Goal: Information Seeking & Learning: Learn about a topic

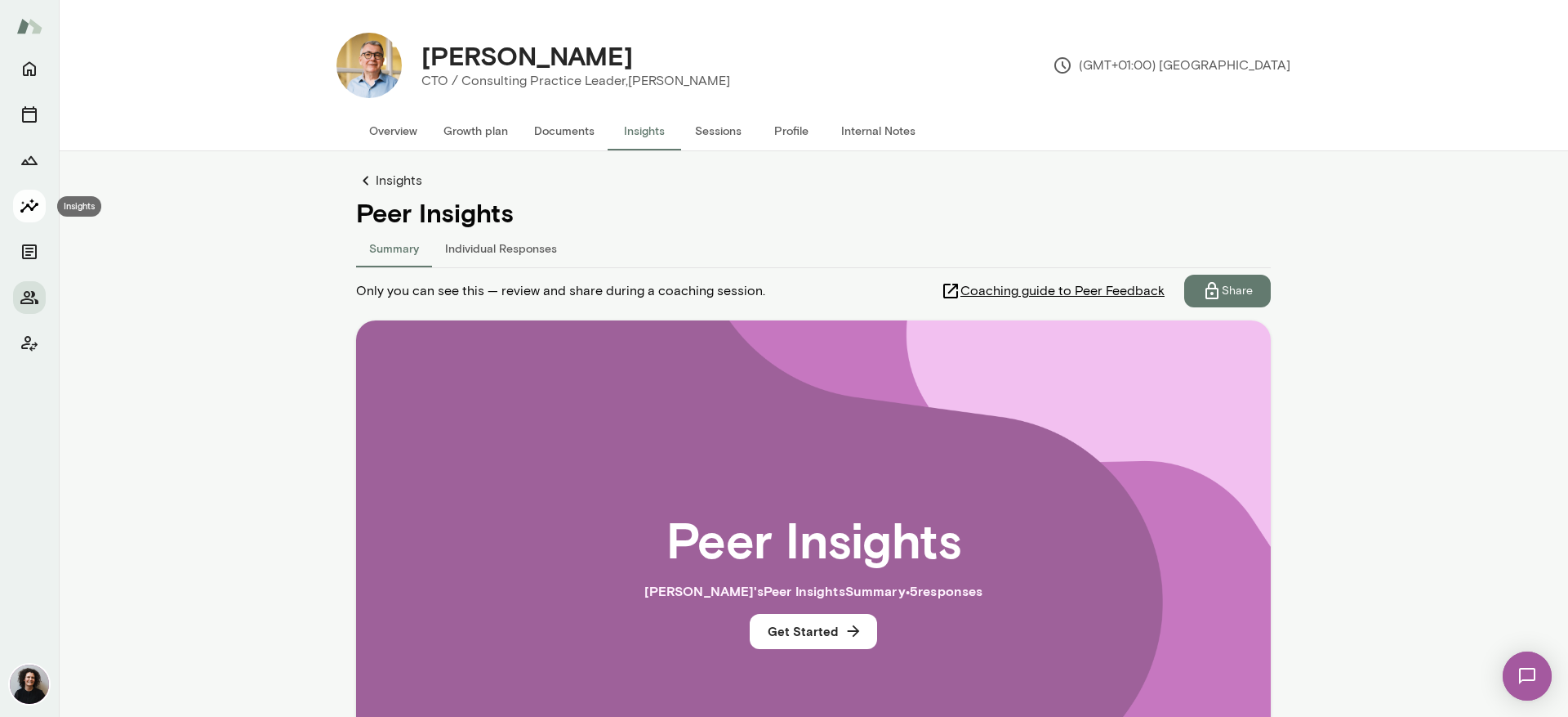
click at [21, 211] on icon "Insights" at bounding box center [30, 205] width 18 height 14
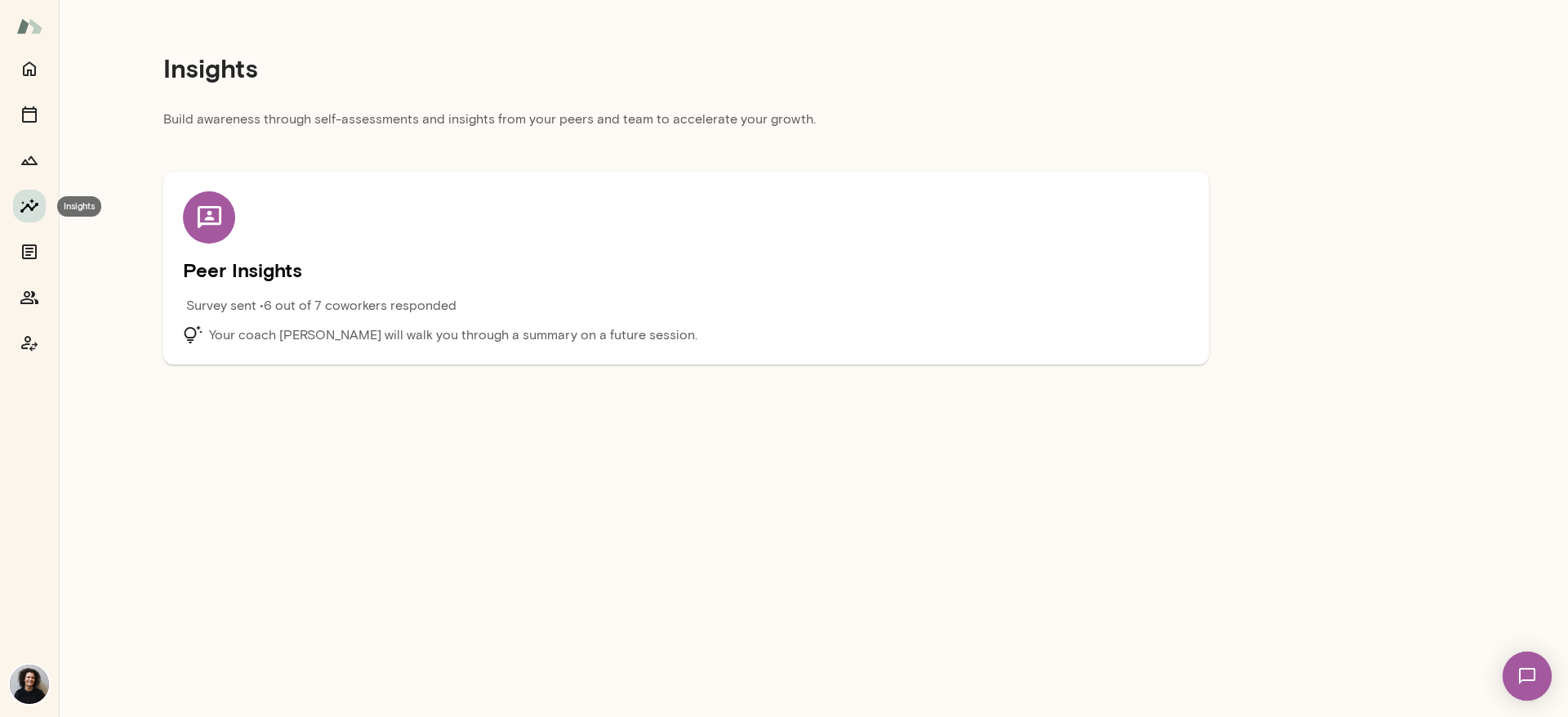
click at [29, 205] on icon "Insights" at bounding box center [30, 205] width 18 height 14
click at [27, 295] on icon "Members" at bounding box center [30, 298] width 20 height 20
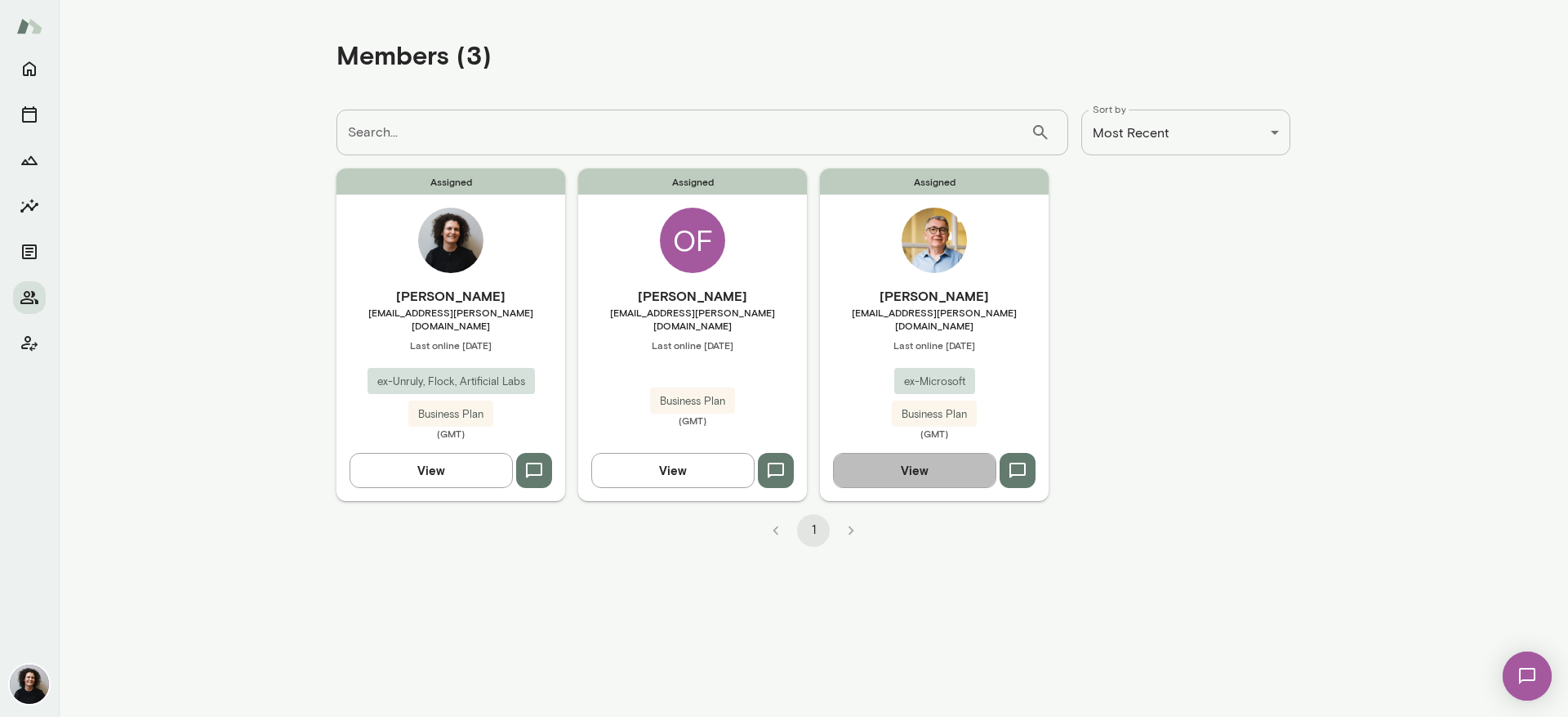
click at [904, 457] on button "View" at bounding box center [915, 470] width 163 height 34
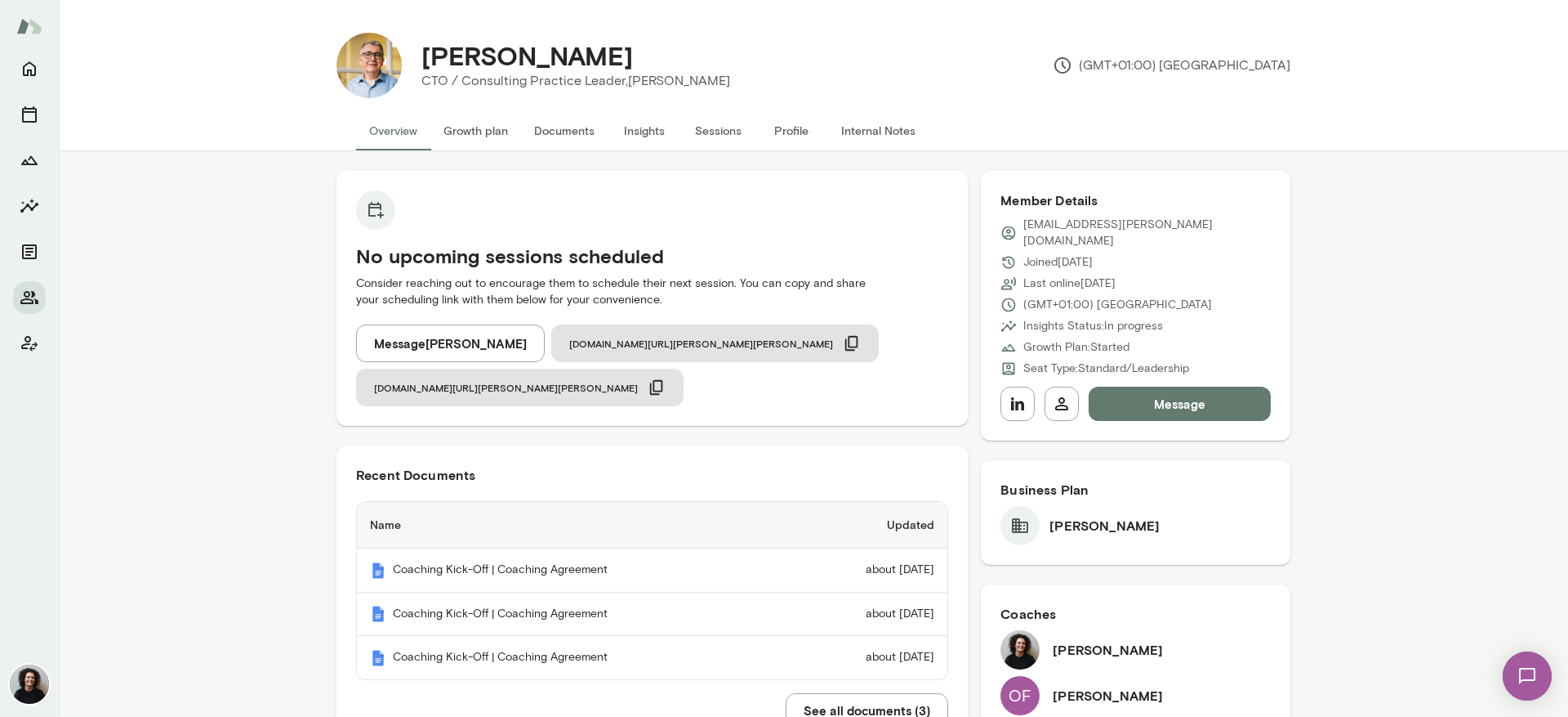
click at [645, 126] on button "Insights" at bounding box center [644, 130] width 74 height 39
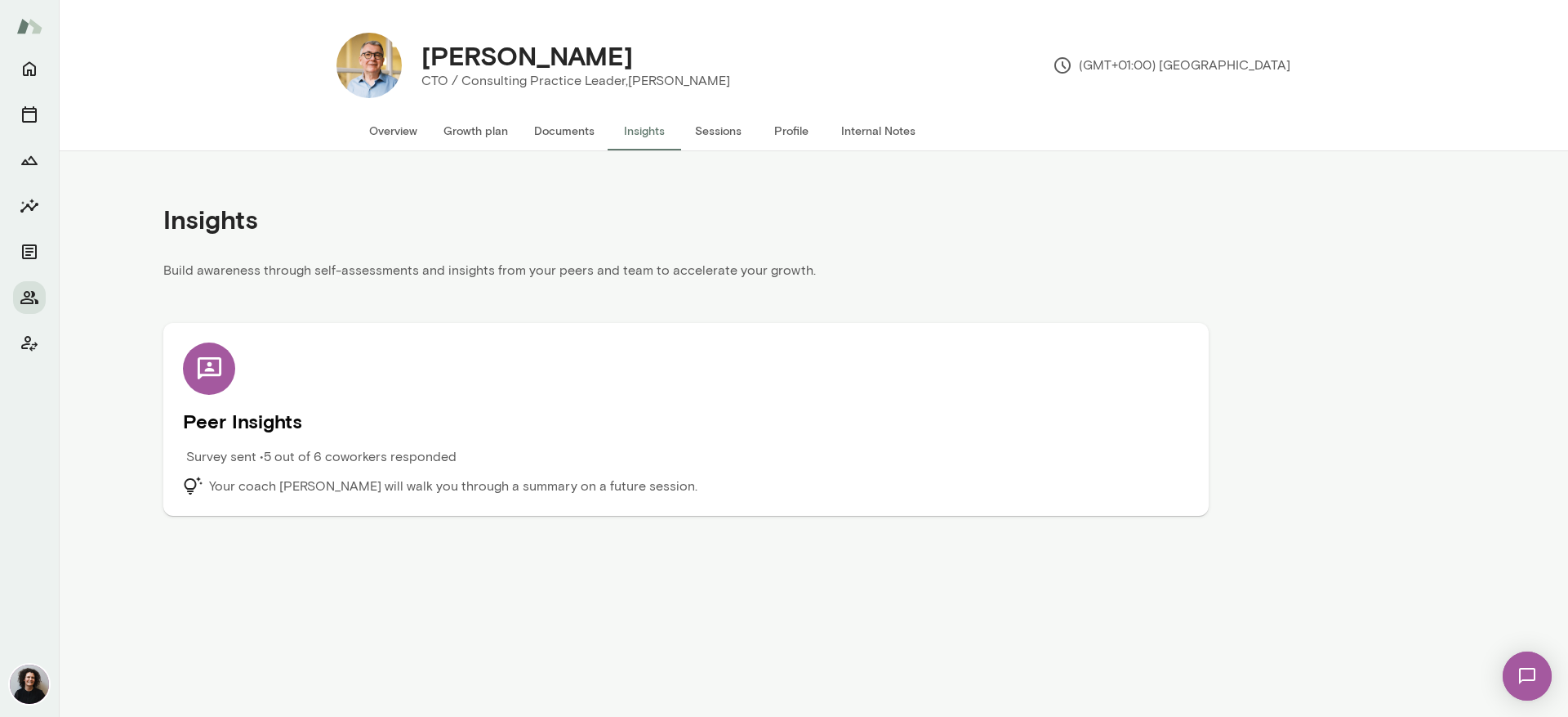
click at [248, 425] on h5 "Peer Insights" at bounding box center [686, 420] width 1006 height 26
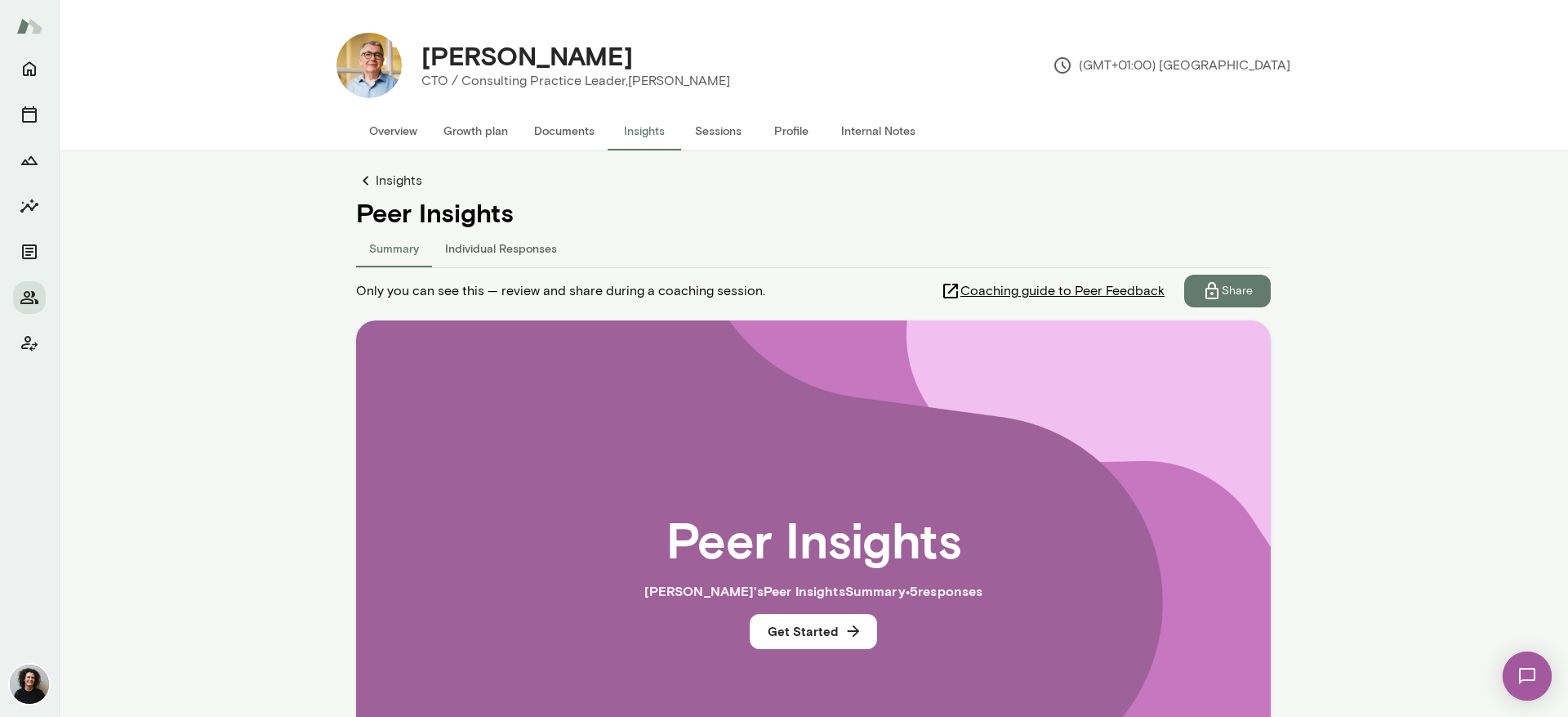
click at [1236, 292] on p "Share" at bounding box center [1238, 290] width 31 height 16
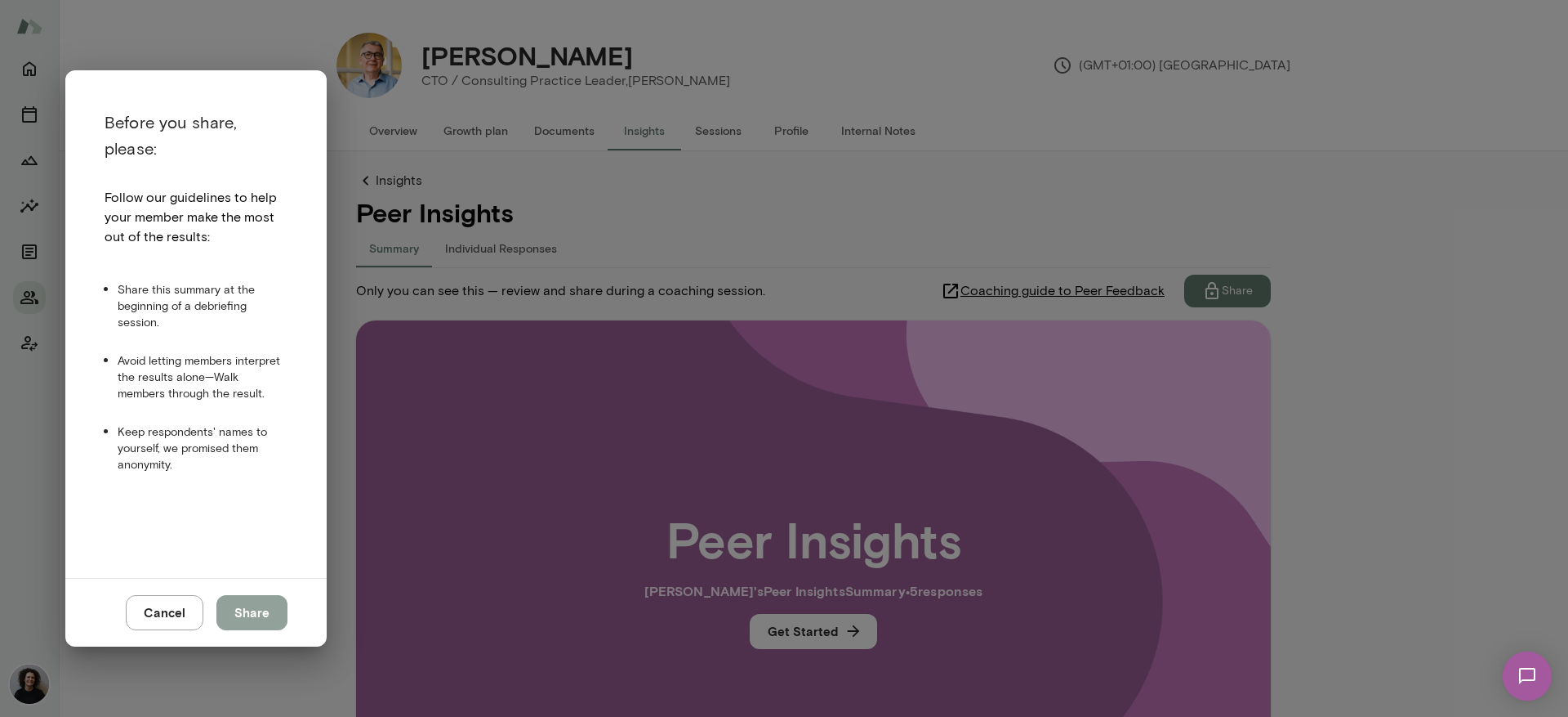
click at [267, 583] on button "Share" at bounding box center [252, 612] width 71 height 34
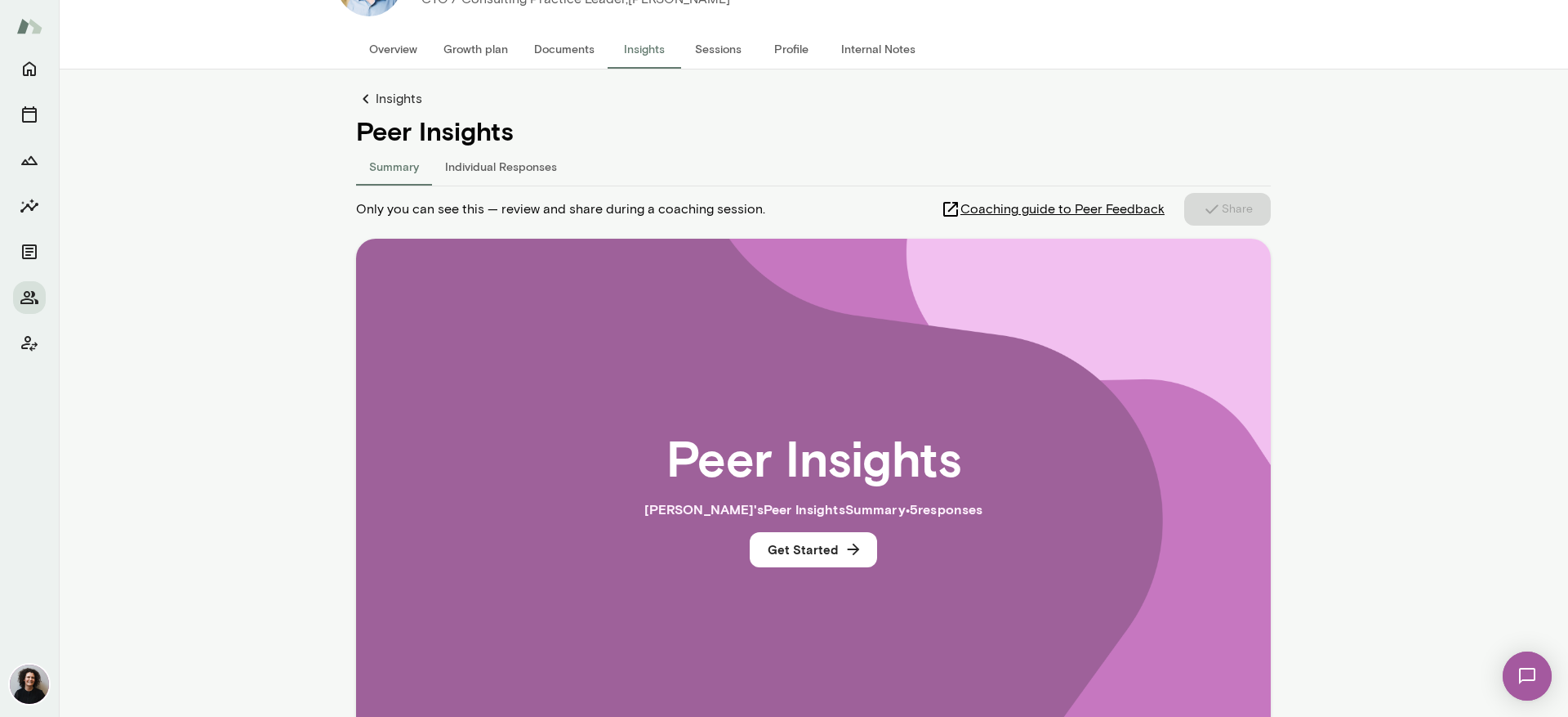
scroll to position [163, 0]
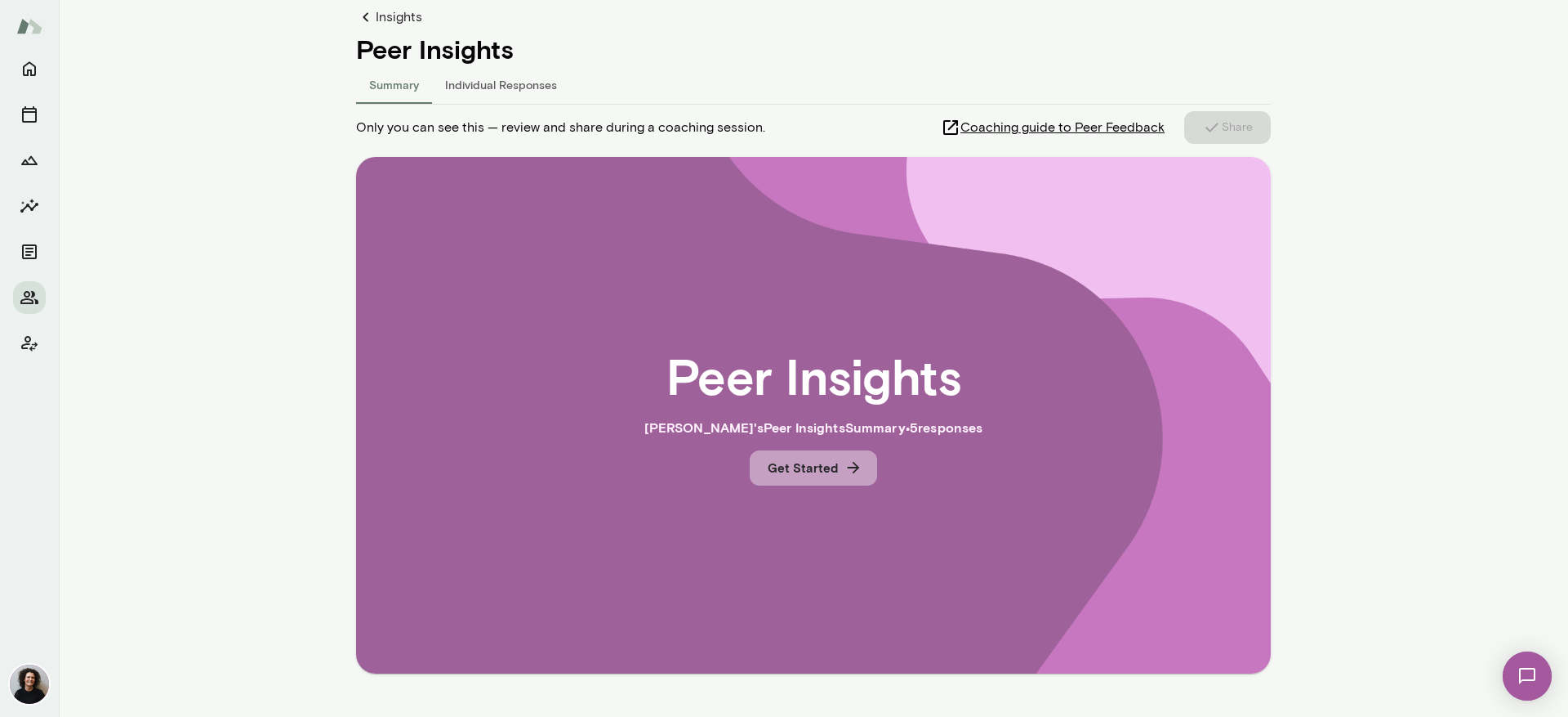
click at [833, 470] on button "Get Started" at bounding box center [813, 467] width 127 height 34
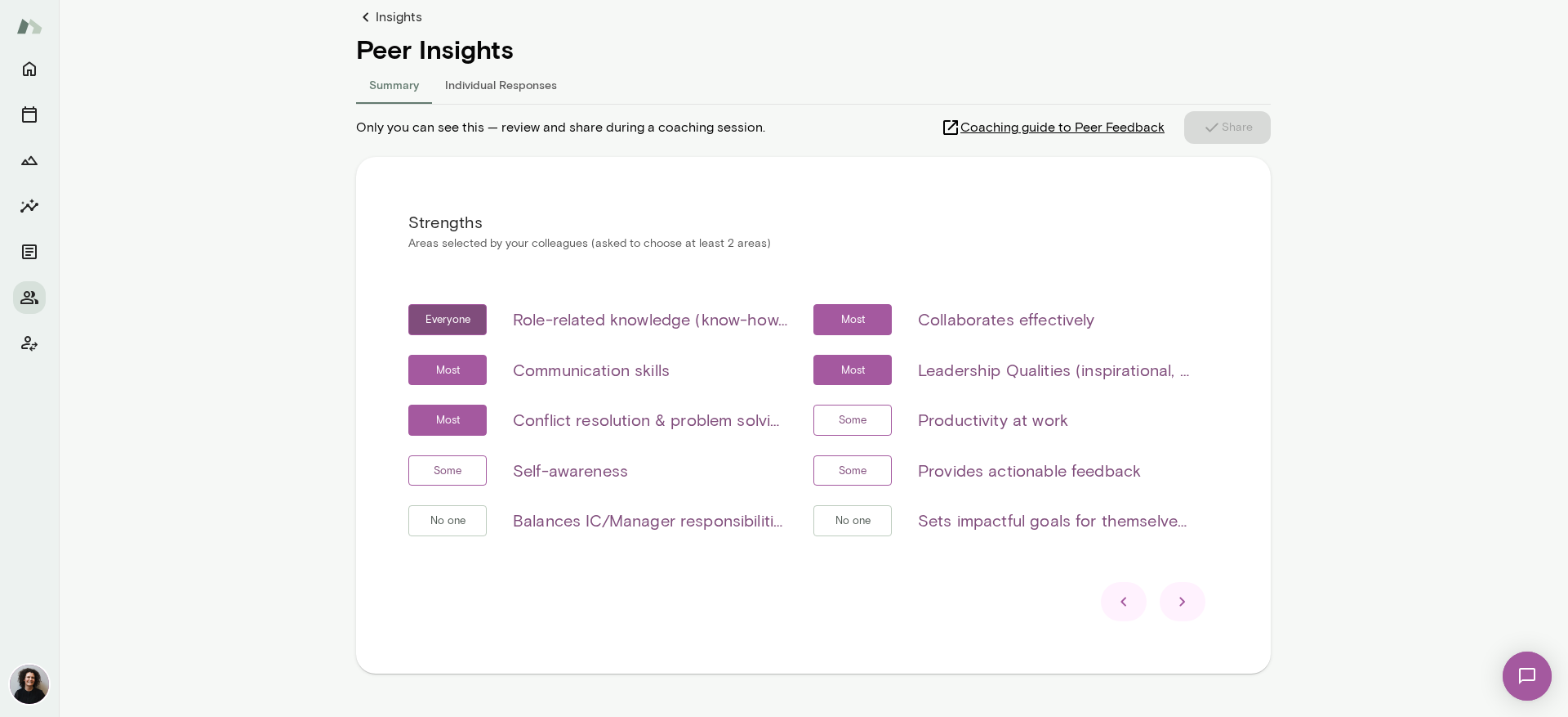
click at [712, 521] on h6 "Balances IC/Manager responsibilities (if applicable)" at bounding box center [650, 520] width 274 height 26
click at [642, 525] on h6 "Balances IC/Manager responsibilities (if applicable)" at bounding box center [650, 520] width 274 height 26
click at [1163, 525] on h6 "Sets impactful goals for themselves and/or their team" at bounding box center [1055, 520] width 274 height 26
click at [1177, 583] on icon at bounding box center [1183, 602] width 20 height 20
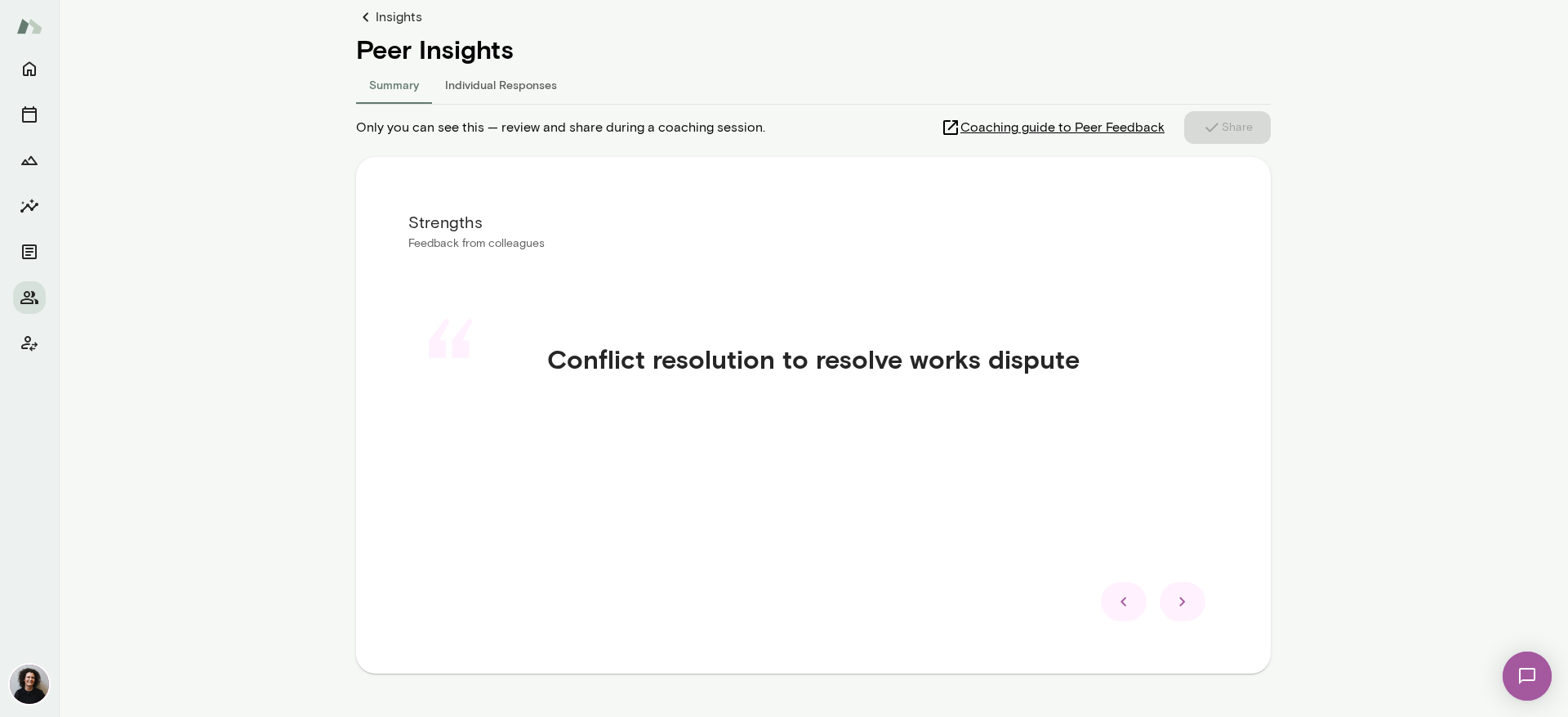
click at [1177, 583] on icon at bounding box center [1183, 602] width 20 height 20
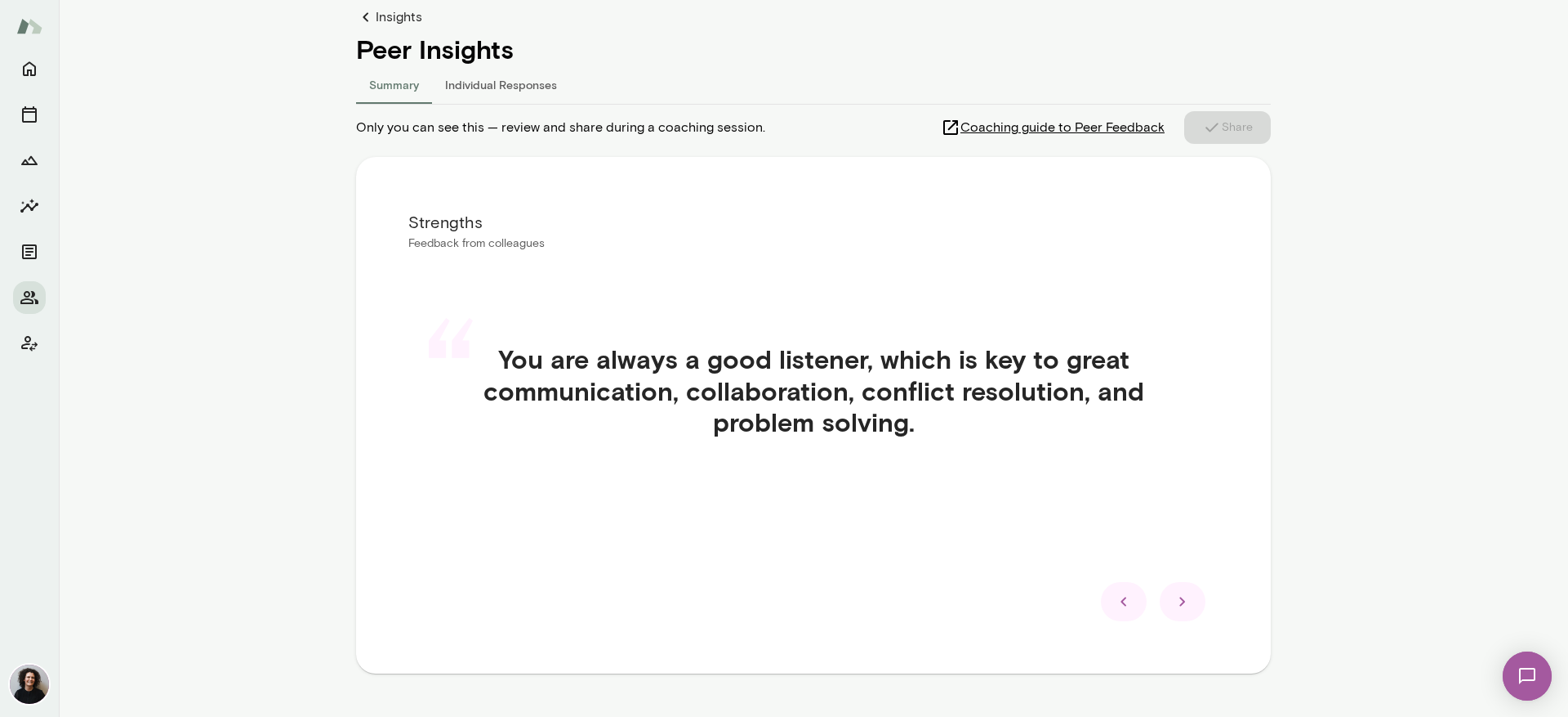
click at [1177, 583] on icon at bounding box center [1183, 602] width 20 height 20
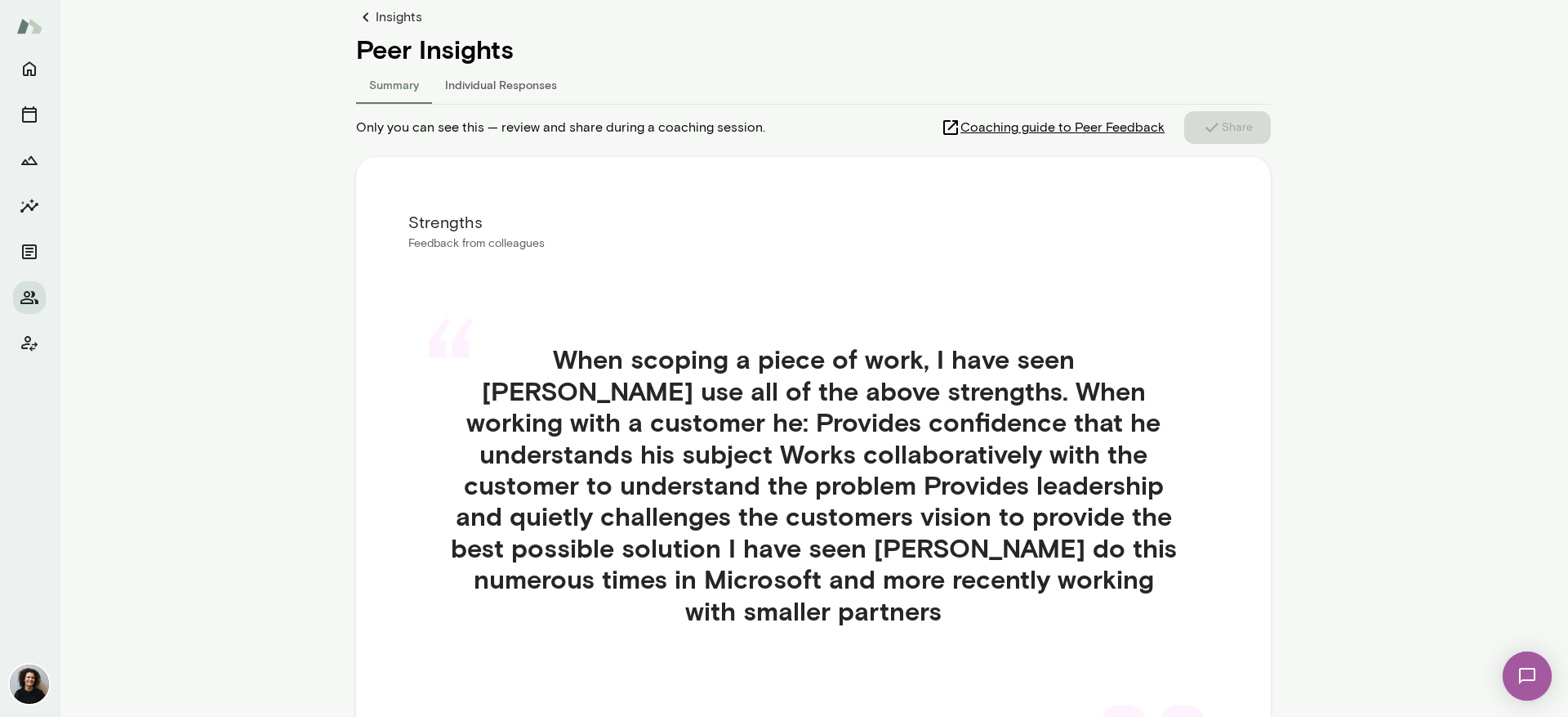
click at [1184, 583] on div at bounding box center [1182, 723] width 45 height 39
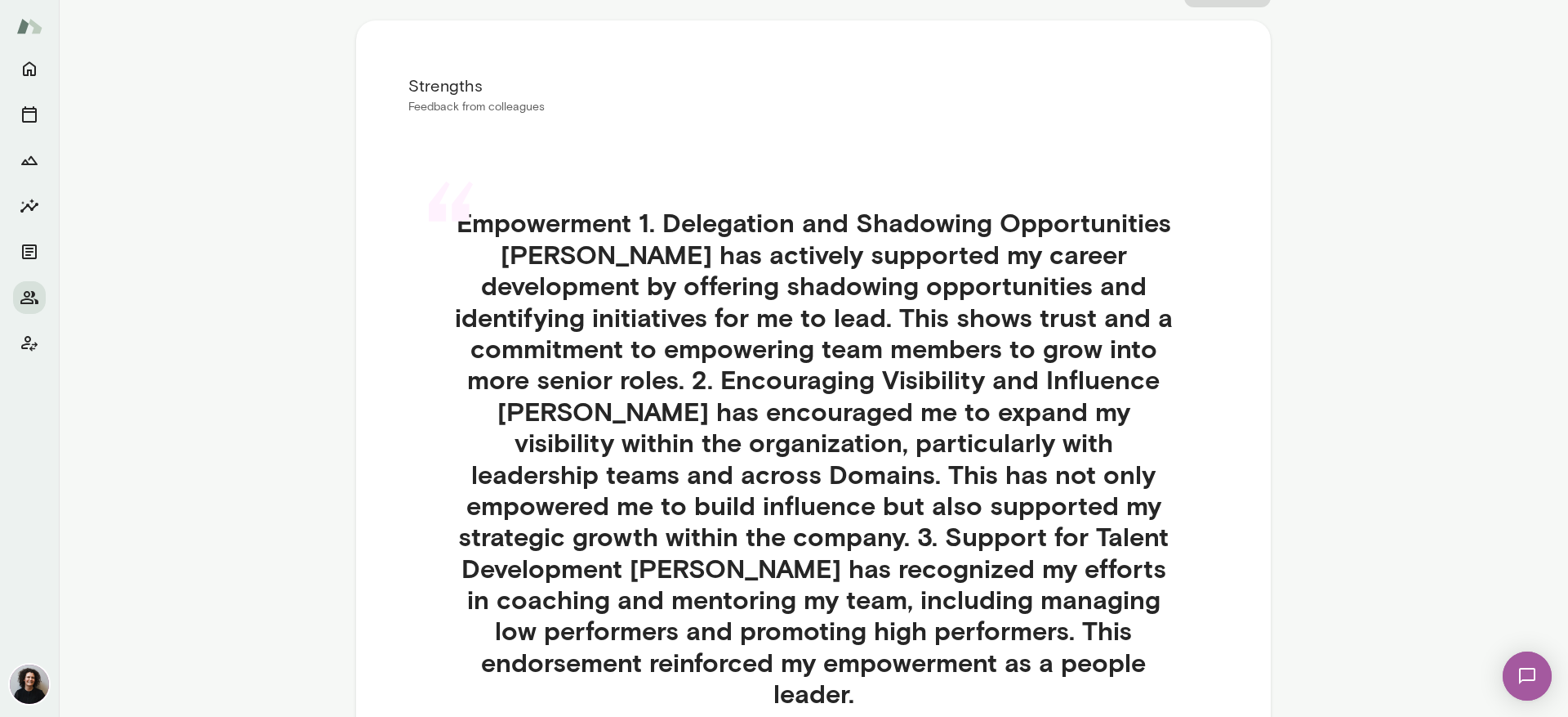
scroll to position [327, 0]
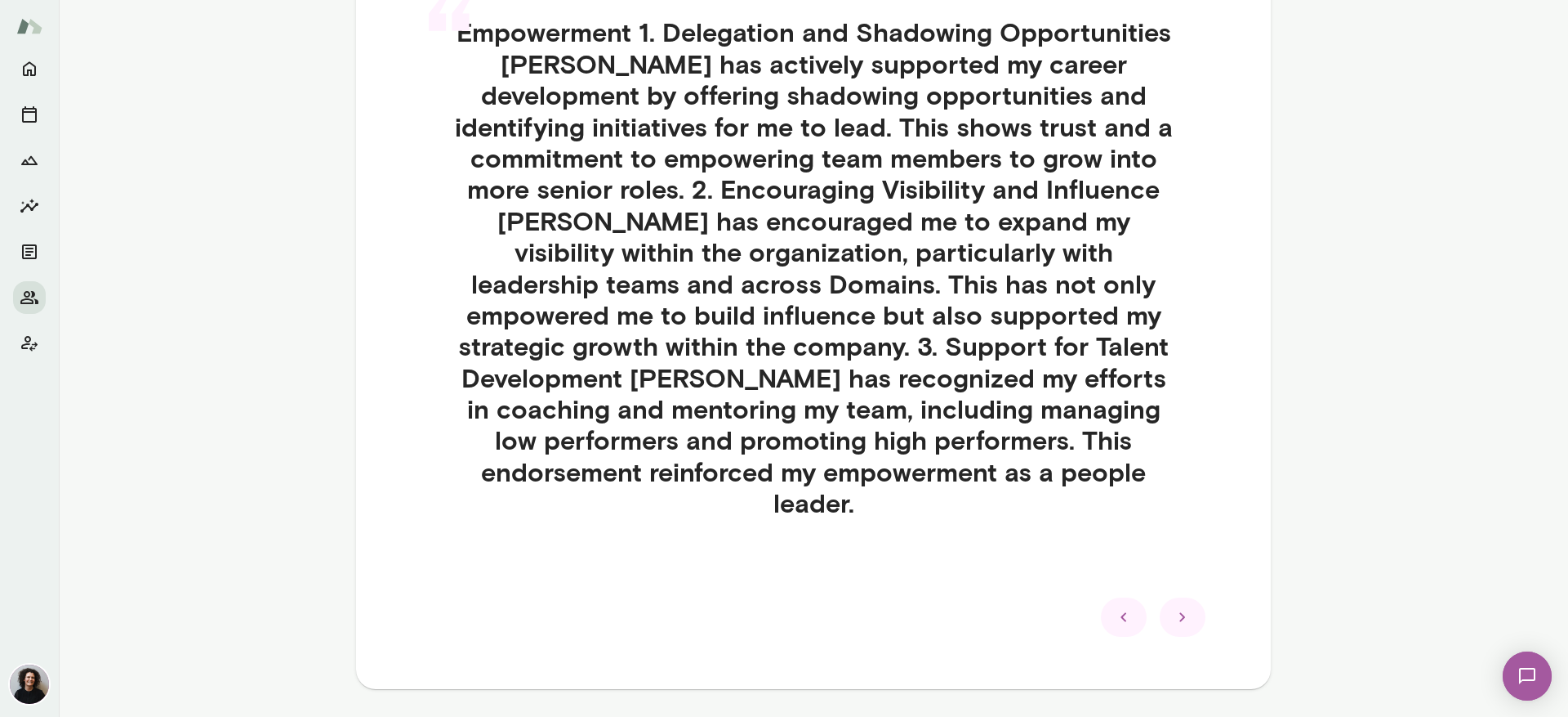
click at [1173, 583] on icon at bounding box center [1183, 617] width 20 height 20
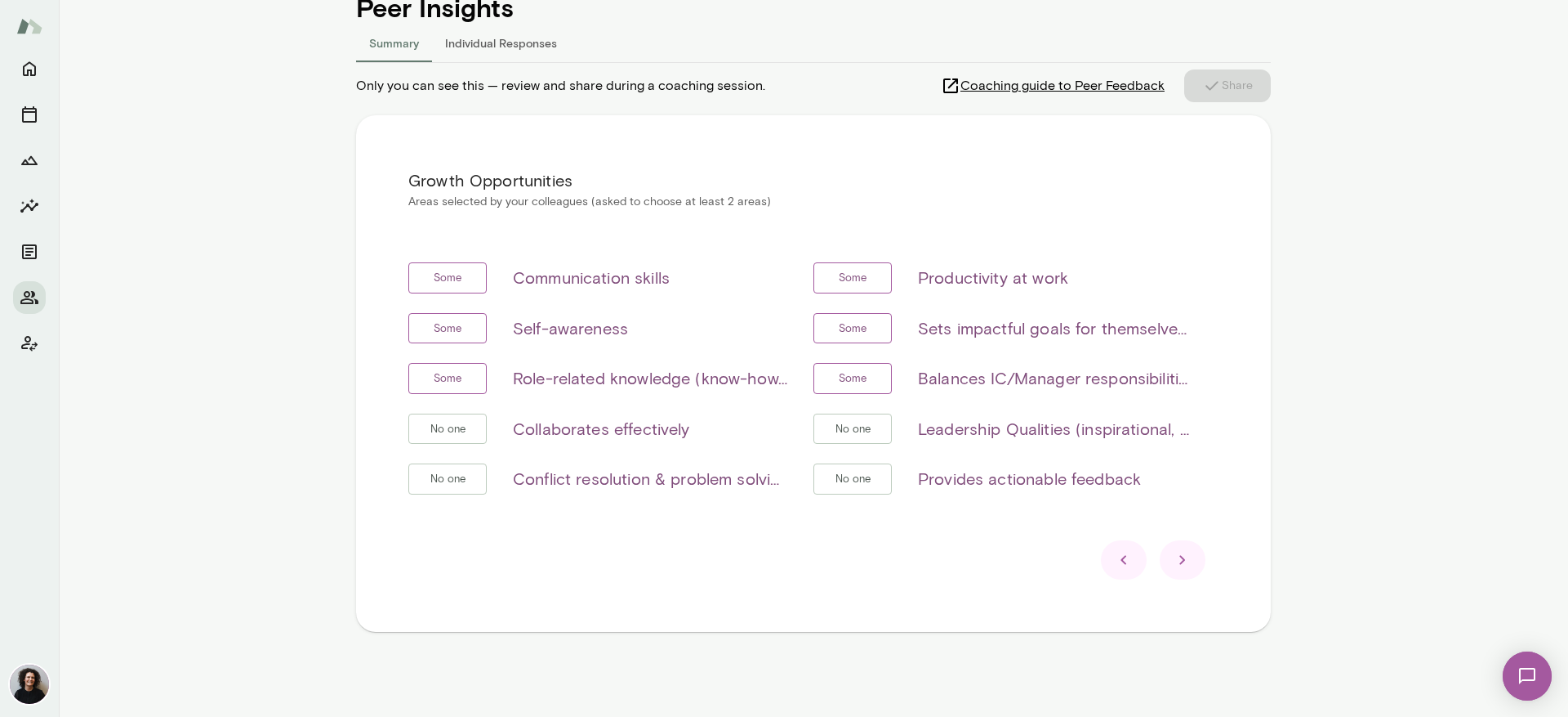
scroll to position [180, 0]
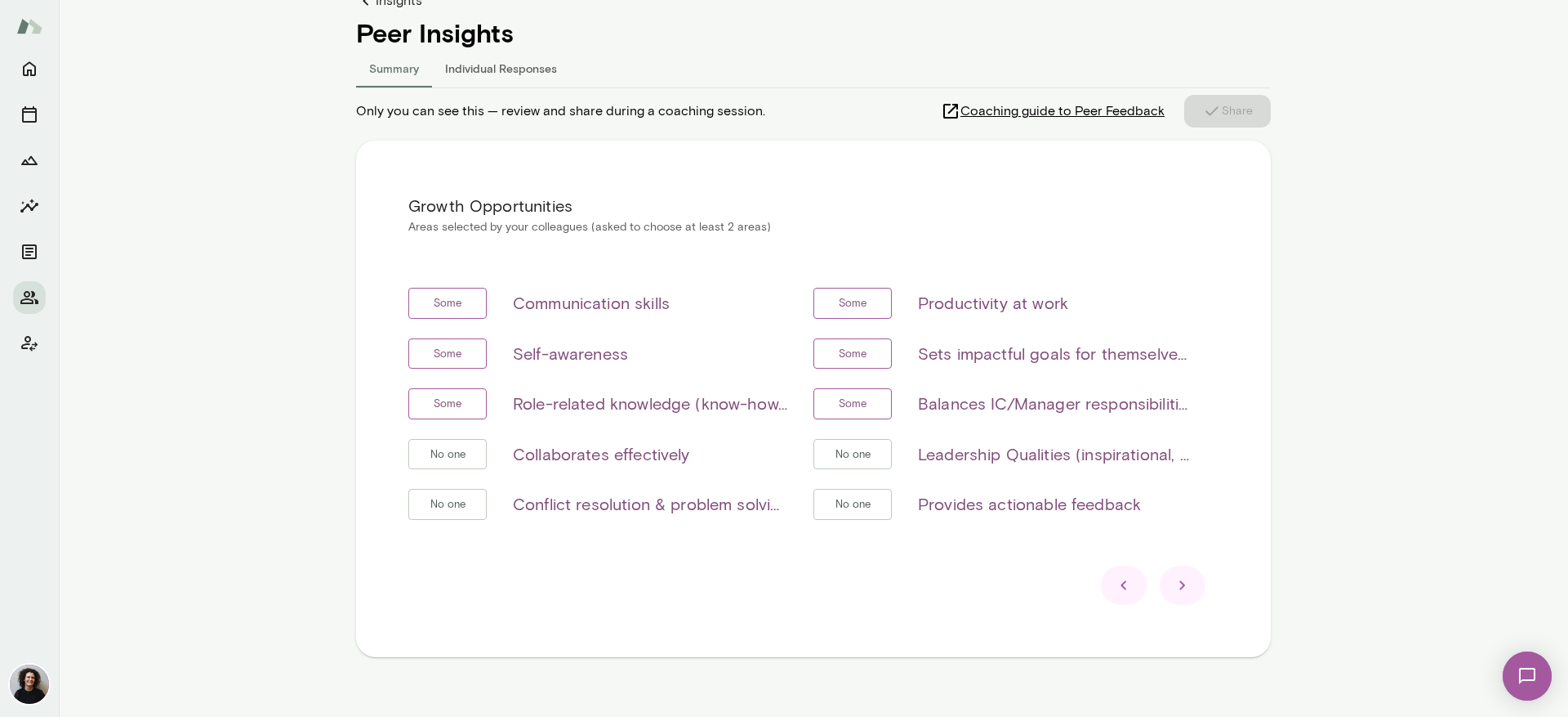
click at [1123, 583] on icon at bounding box center [1124, 585] width 20 height 20
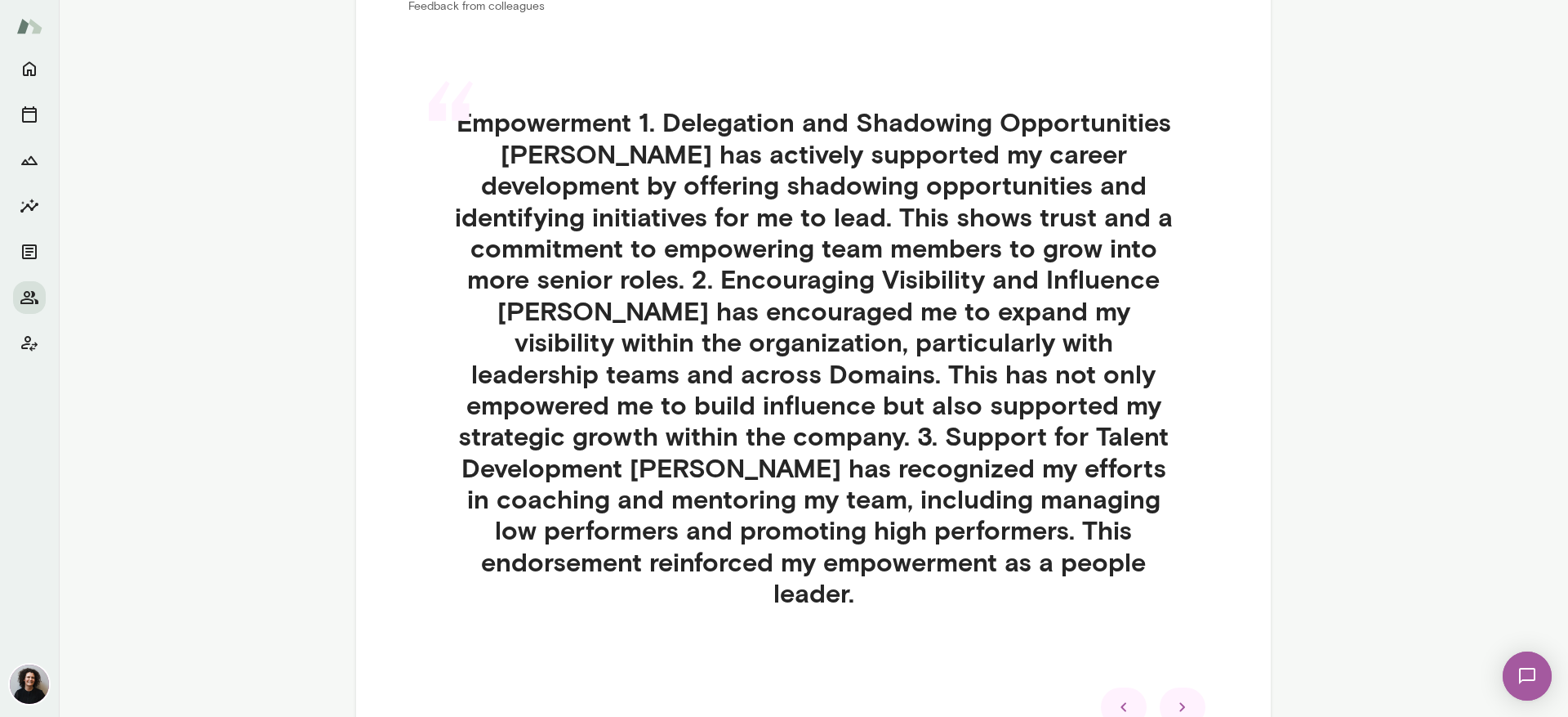
scroll to position [506, 0]
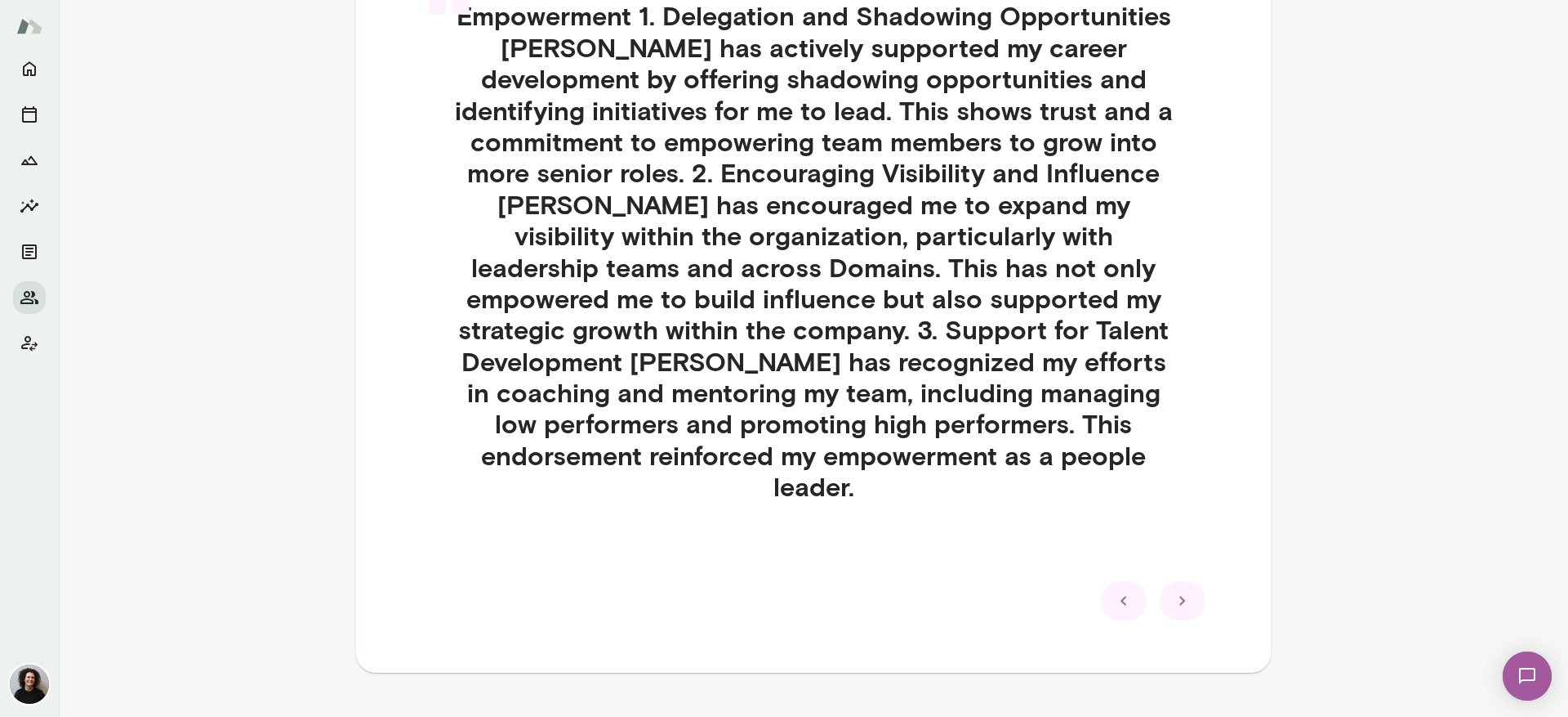
click at [1176, 583] on div at bounding box center [1182, 600] width 45 height 39
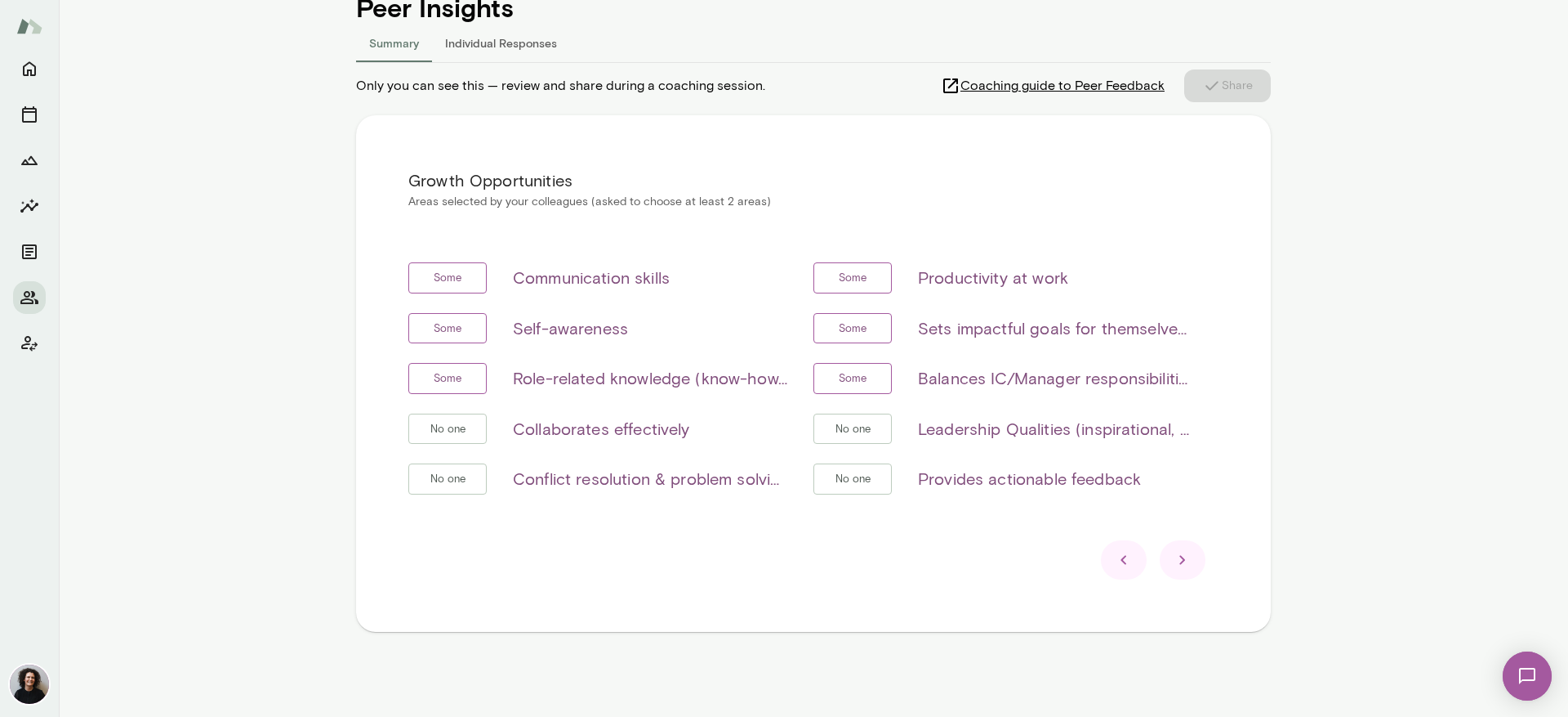
scroll to position [196, 0]
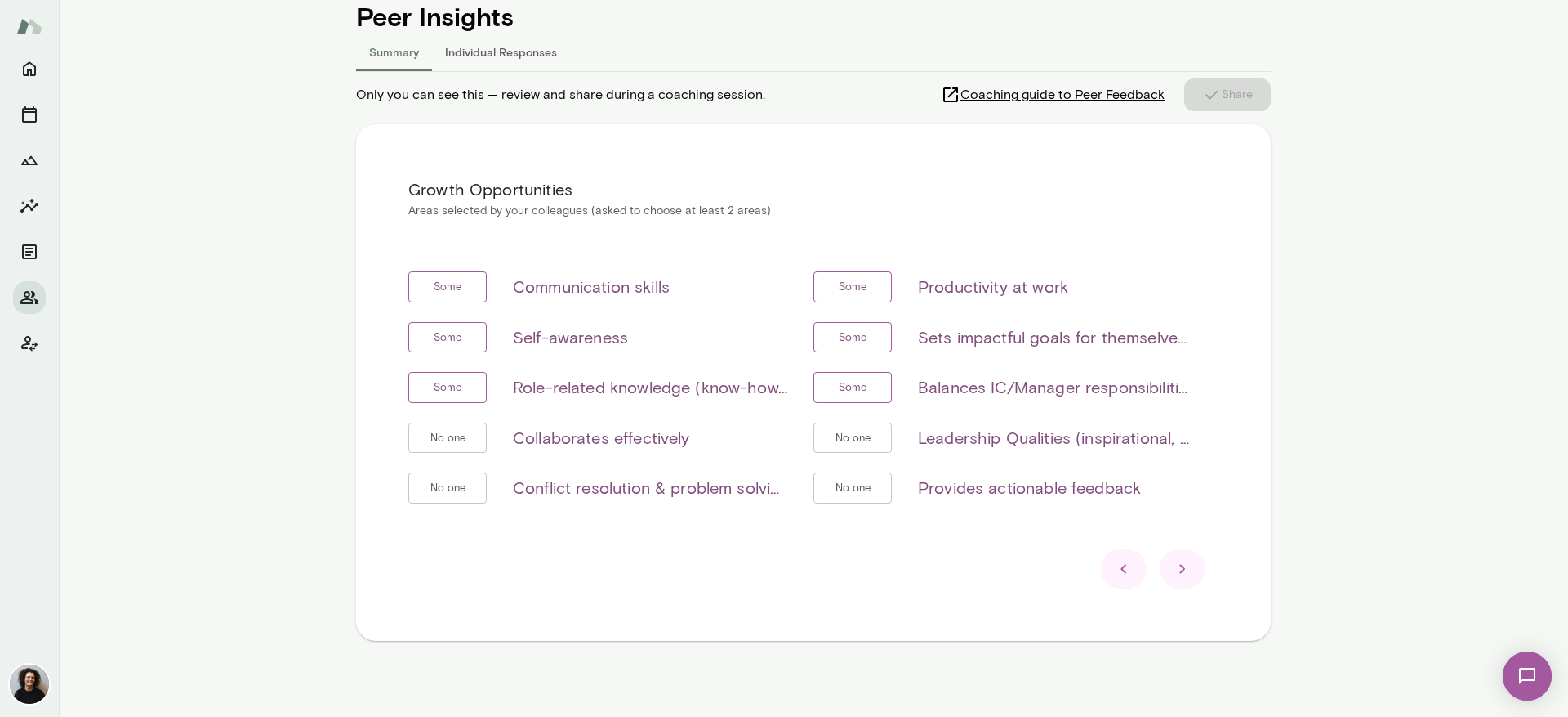
click at [1182, 565] on icon at bounding box center [1183, 569] width 20 height 20
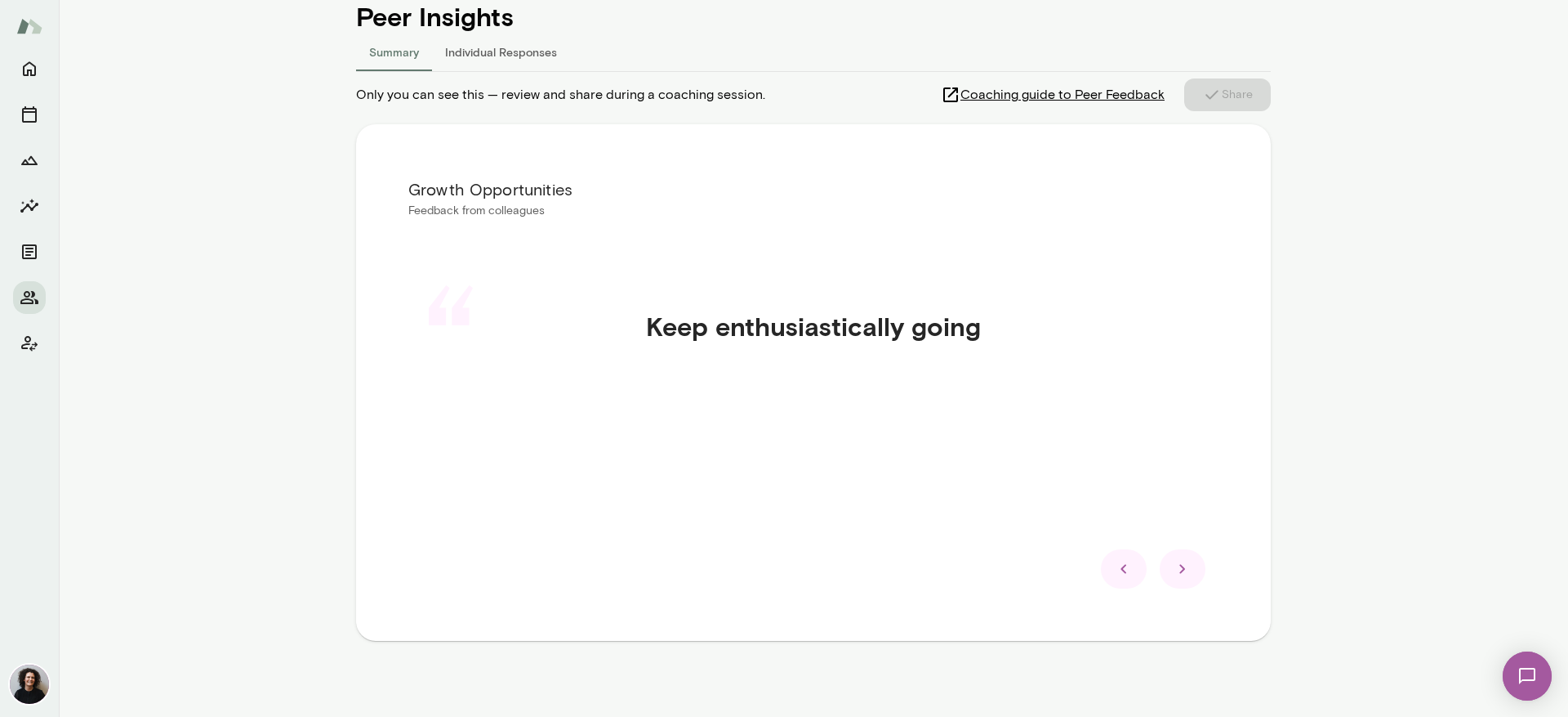
click at [1182, 565] on icon at bounding box center [1183, 569] width 20 height 20
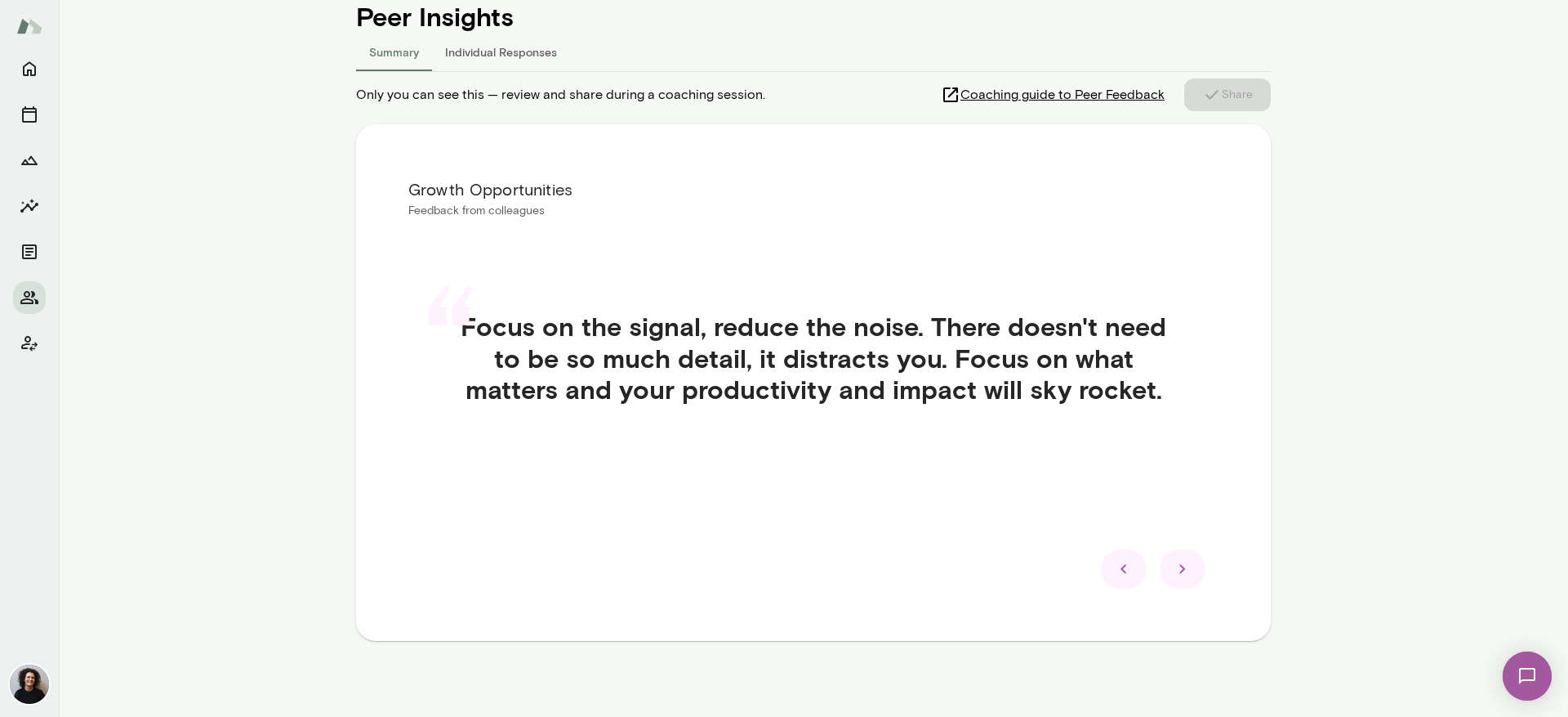
click at [1182, 565] on icon at bounding box center [1183, 569] width 20 height 20
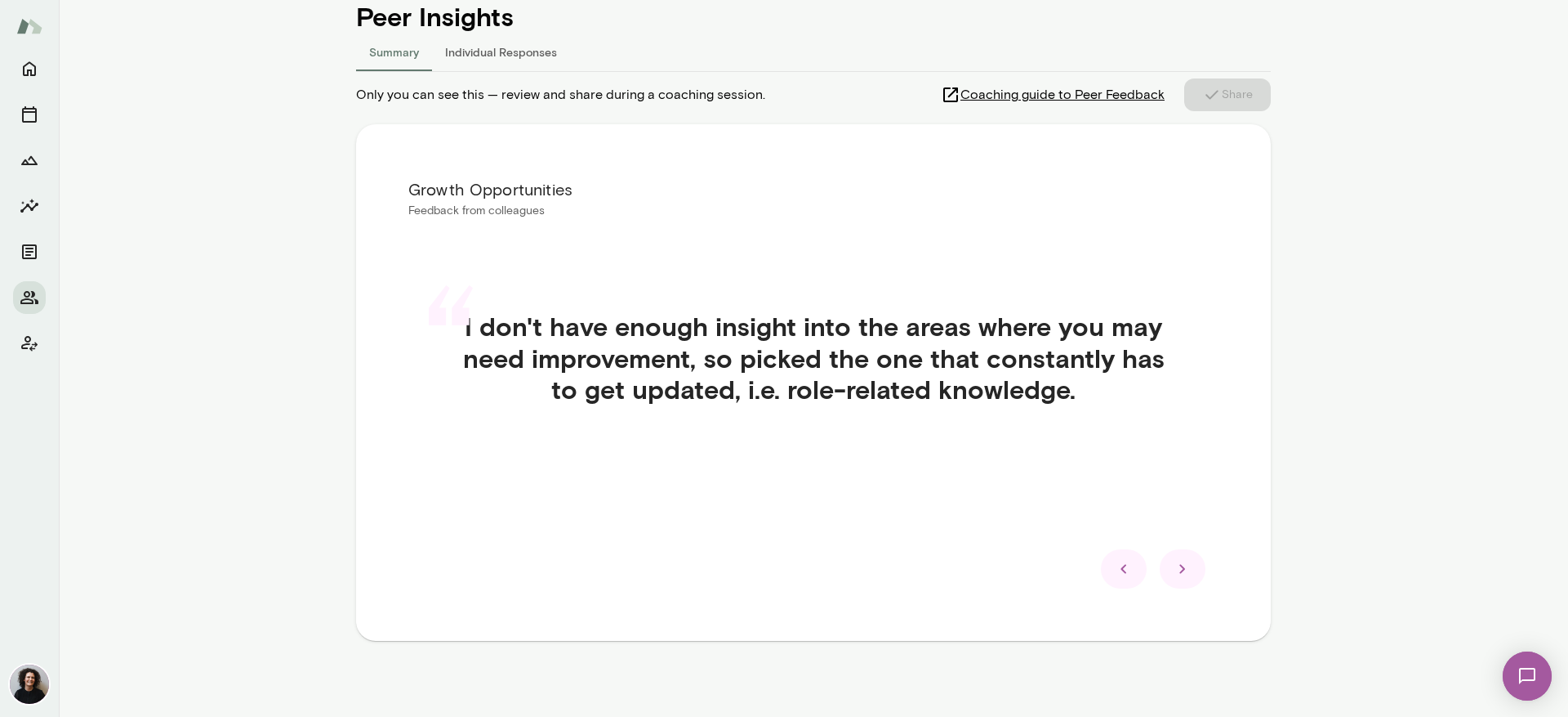
click at [1182, 565] on icon at bounding box center [1183, 569] width 20 height 20
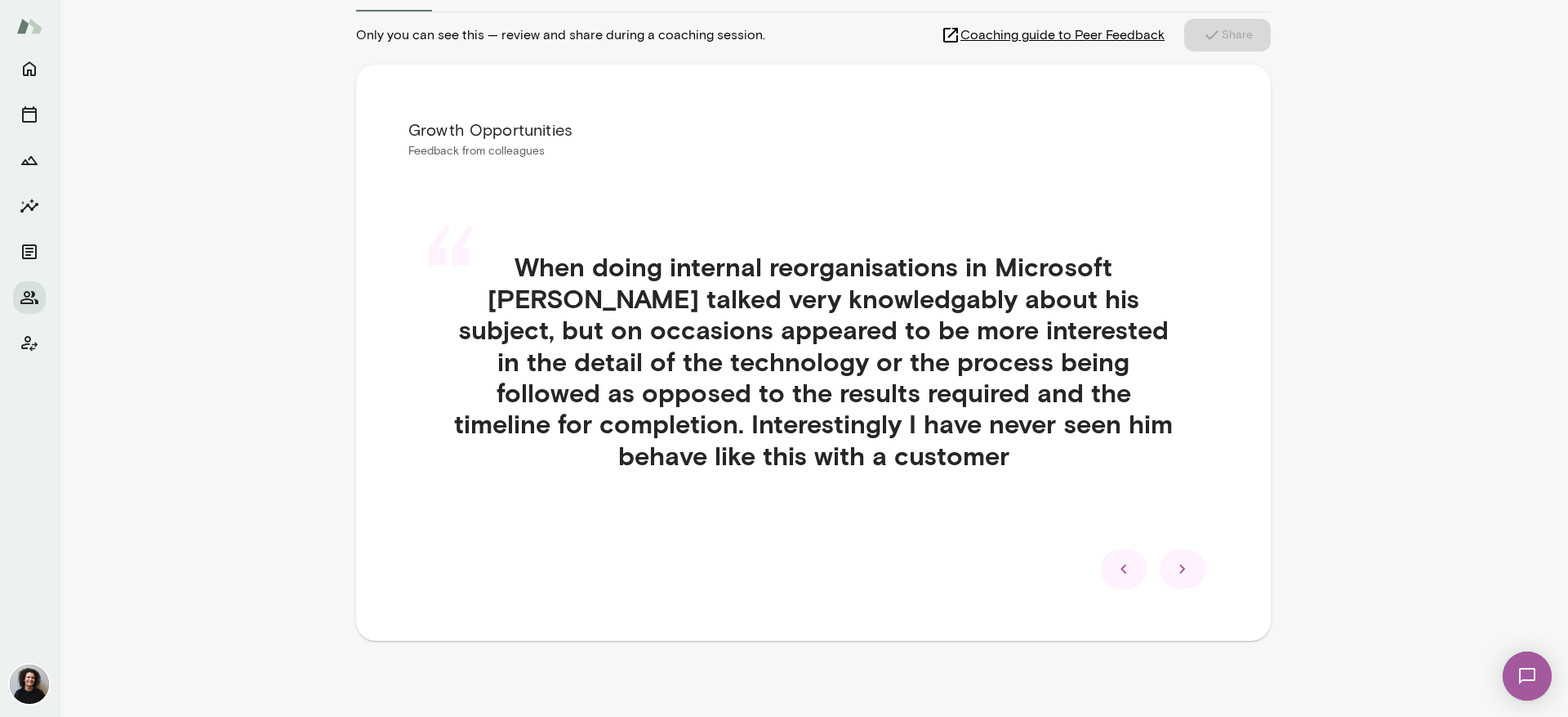
click at [1182, 565] on icon at bounding box center [1183, 569] width 20 height 20
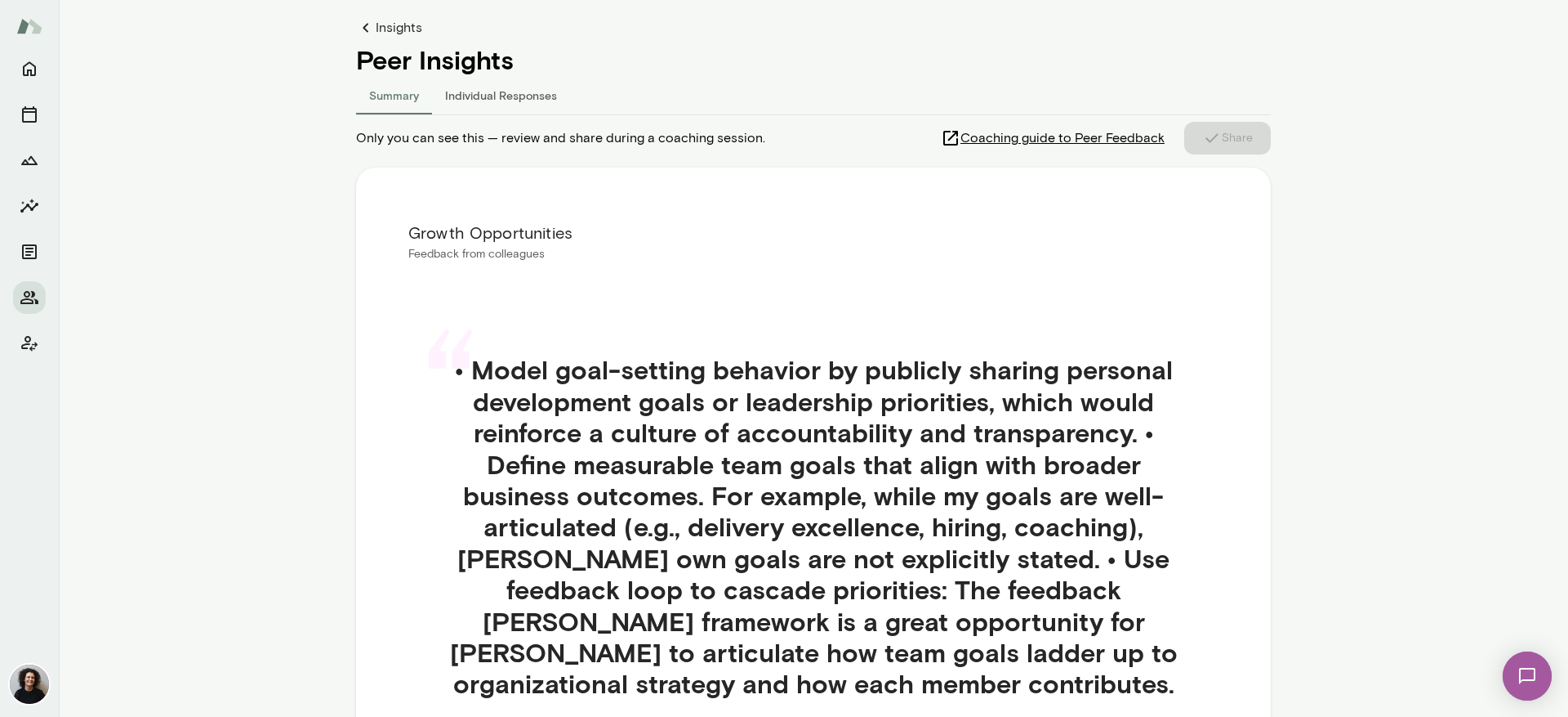
scroll to position [0, 0]
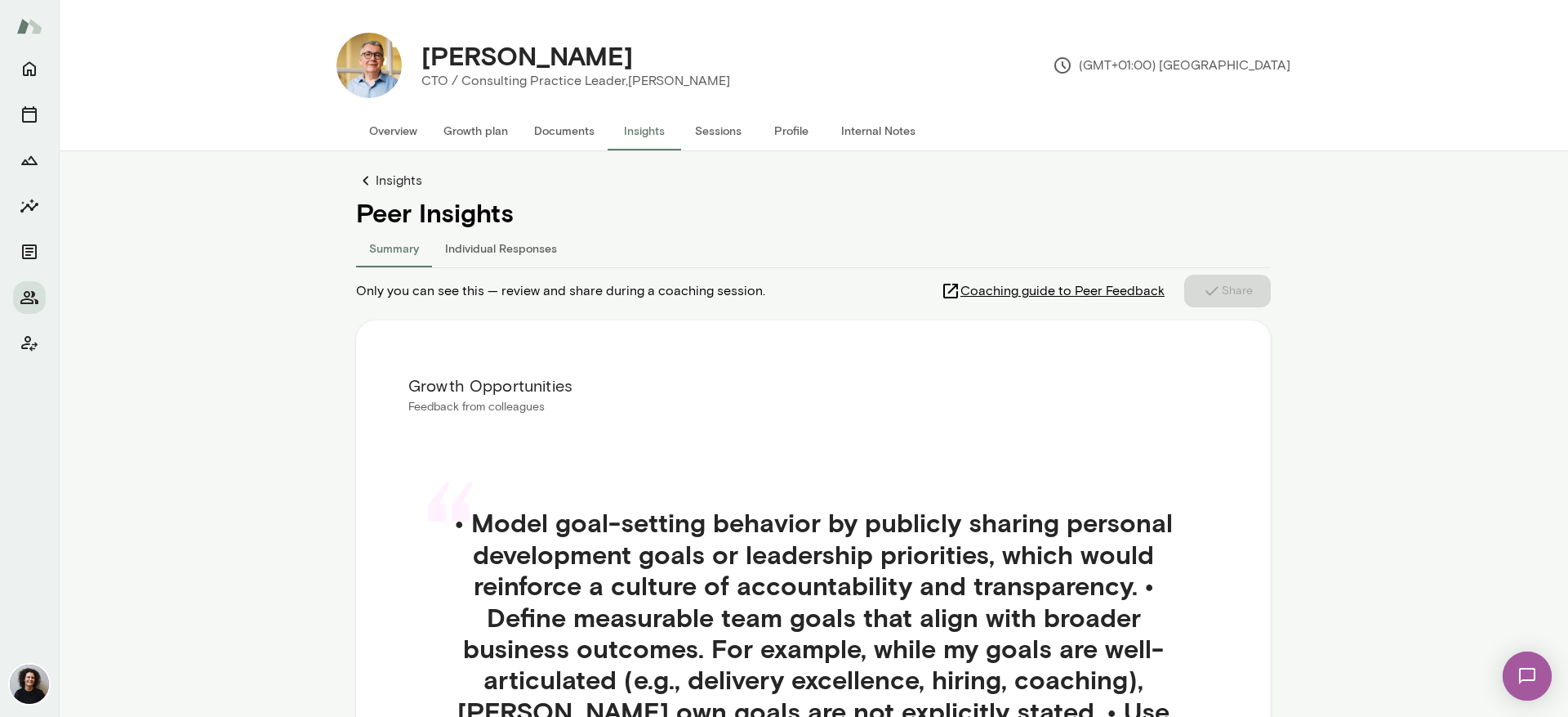
click at [389, 181] on link "Insights" at bounding box center [814, 181] width 915 height 20
